Goal: Subscribe to service/newsletter

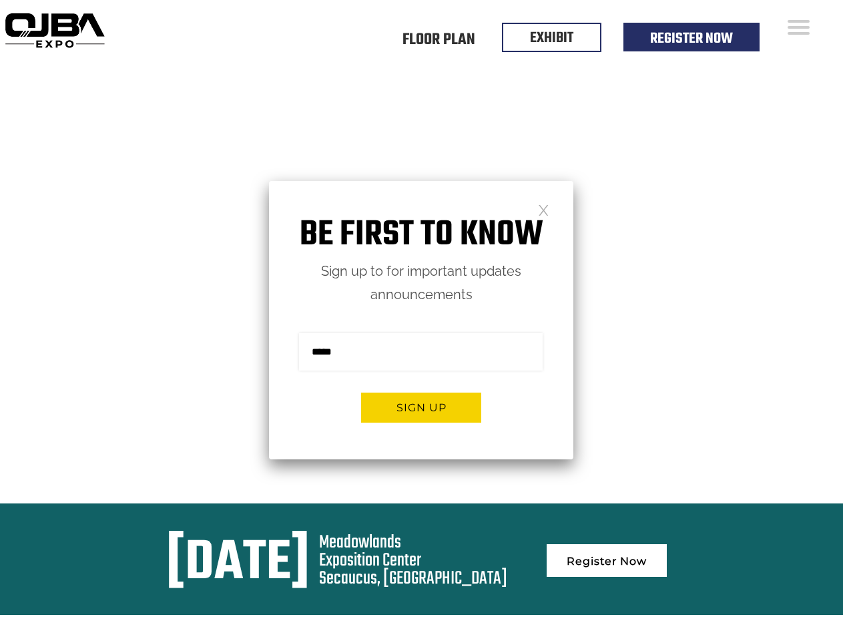
click at [421, 320] on form "Sign me up for the newsletter! ******* Sign up" at bounding box center [421, 382] width 304 height 153
click at [421, 407] on button "Sign up" at bounding box center [421, 407] width 120 height 30
click at [421, 320] on form "Sign me up for the newsletter! ******* Sign up" at bounding box center [421, 382] width 304 height 153
click at [421, 407] on button "Sign up" at bounding box center [421, 407] width 120 height 30
